Goal: Check status: Check status

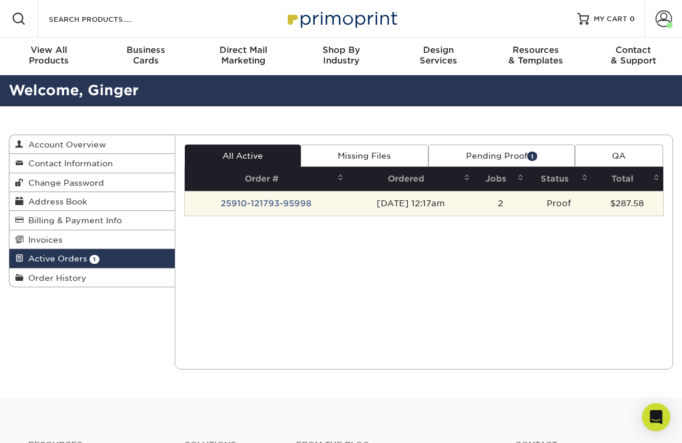
click at [263, 202] on td "25910-121793-95998" at bounding box center [266, 203] width 162 height 25
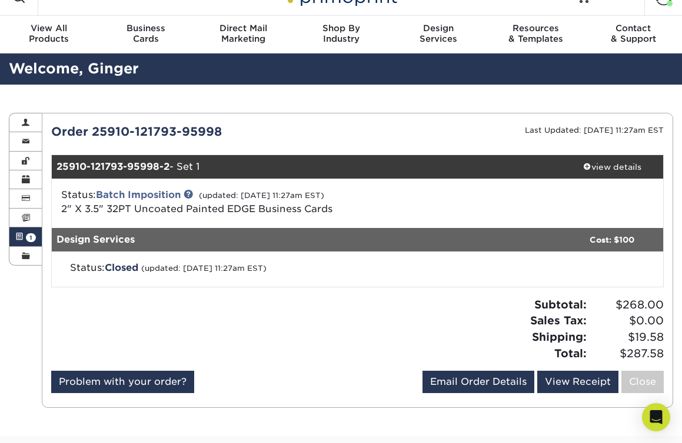
scroll to position [22, 0]
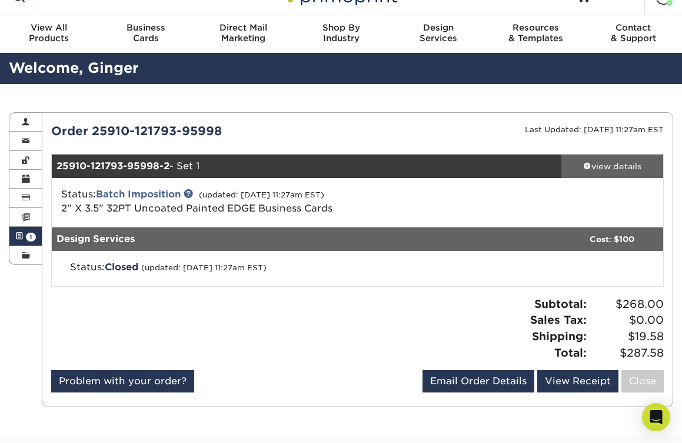
click at [592, 171] on div "view details" at bounding box center [612, 167] width 102 height 12
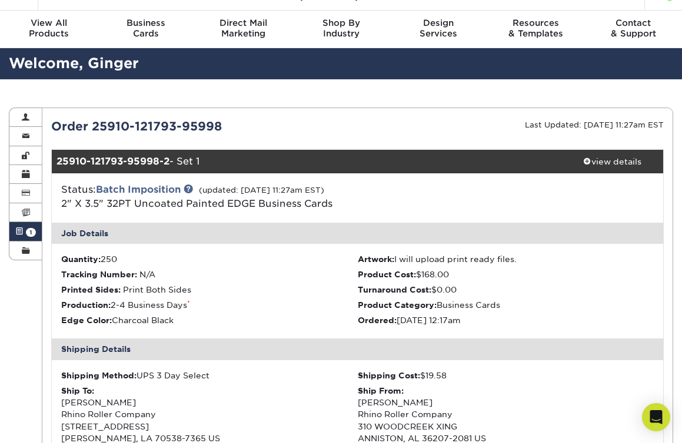
scroll to position [0, 0]
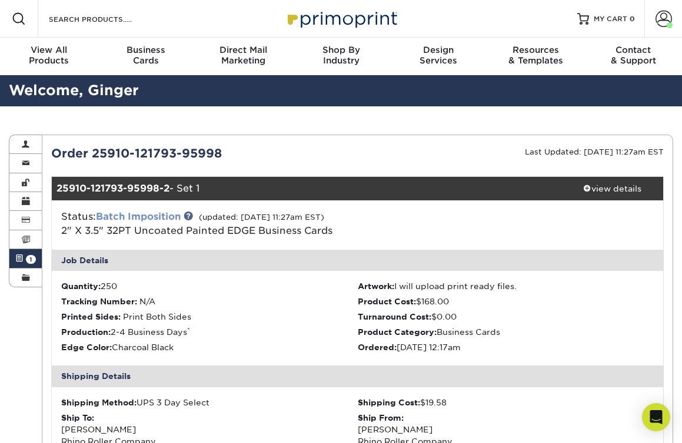
click at [155, 213] on link "Batch Imposition" at bounding box center [138, 216] width 85 height 11
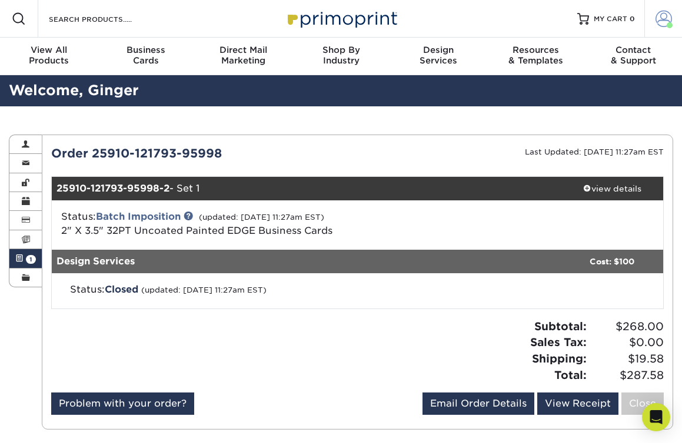
click at [659, 26] on span at bounding box center [663, 19] width 16 height 16
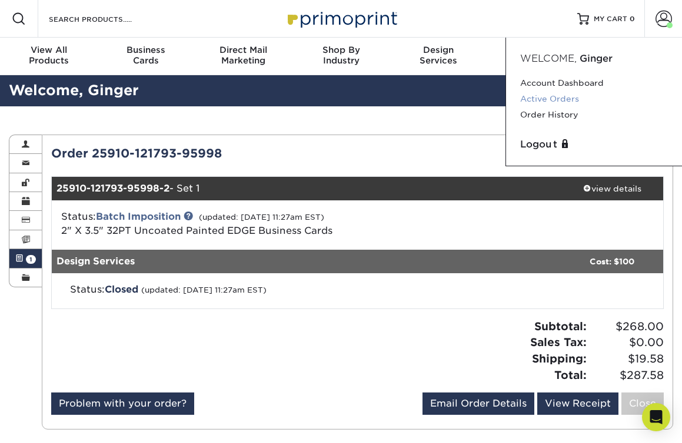
click at [552, 100] on link "Active Orders" at bounding box center [594, 99] width 148 height 16
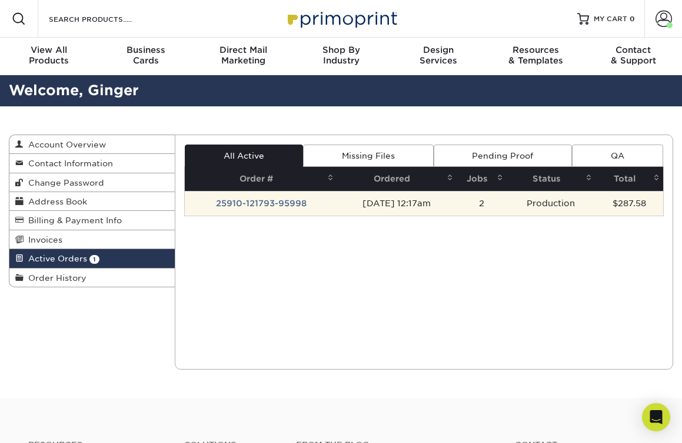
click at [253, 203] on td "25910-121793-95998" at bounding box center [261, 203] width 152 height 25
